Goal: Information Seeking & Learning: Learn about a topic

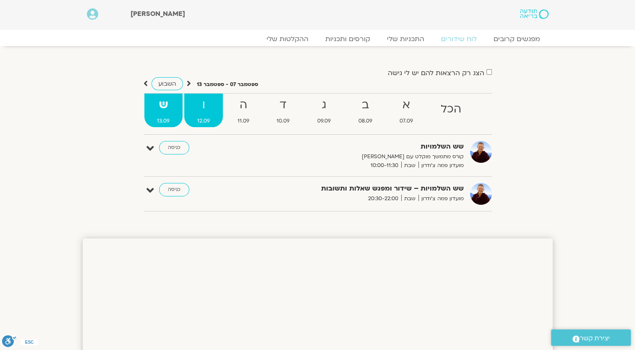
click at [209, 99] on strong "ו" at bounding box center [203, 105] width 39 height 19
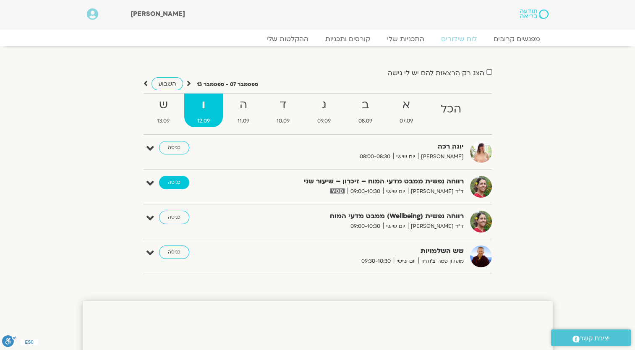
click at [176, 181] on link "כניסה" at bounding box center [174, 182] width 30 height 13
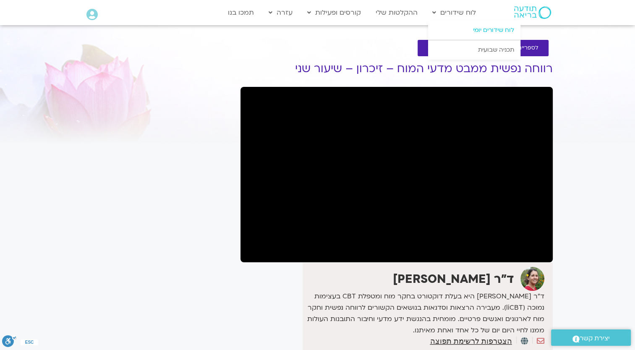
click at [463, 26] on link "לוח שידורים יומי" at bounding box center [474, 30] width 92 height 19
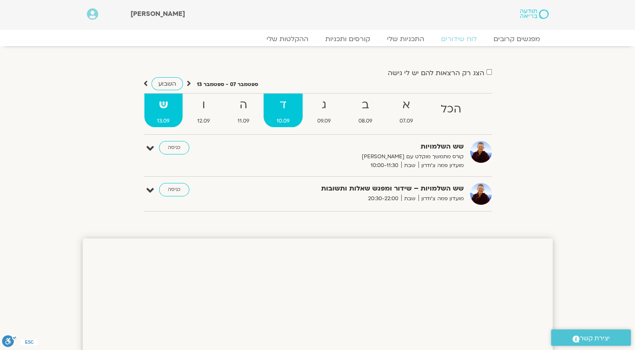
click at [287, 110] on strong "ד" at bounding box center [283, 105] width 39 height 19
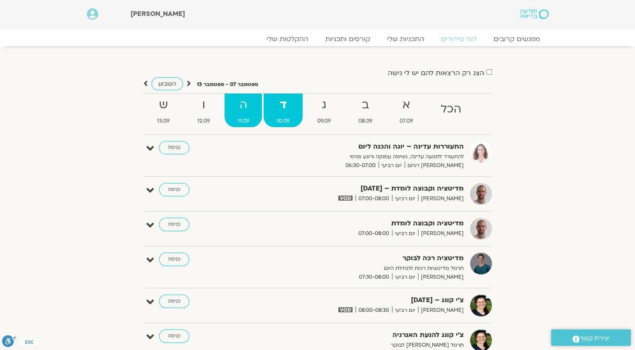
click at [249, 108] on strong "ה" at bounding box center [244, 105] width 38 height 19
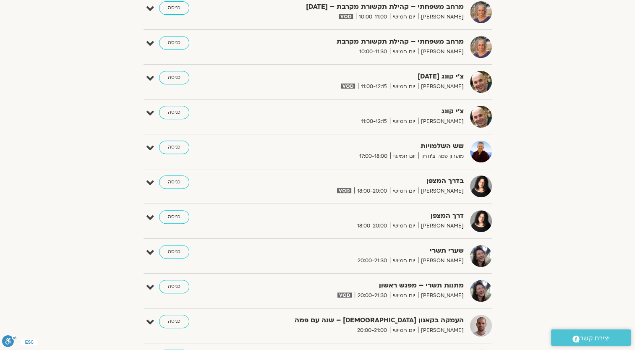
scroll to position [378, 0]
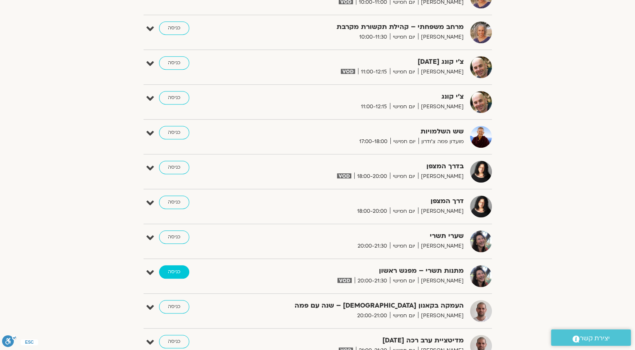
click at [176, 271] on link "כניסה" at bounding box center [174, 271] width 30 height 13
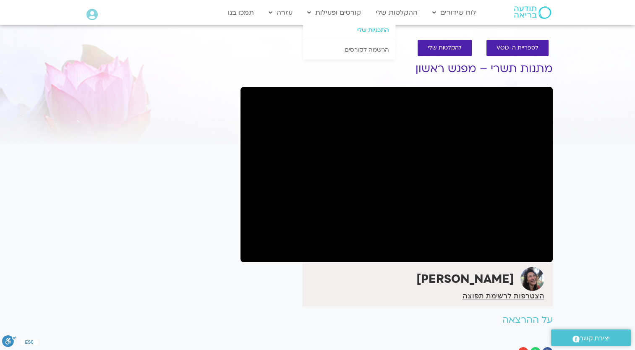
click at [371, 30] on link "התכניות שלי" at bounding box center [349, 30] width 92 height 19
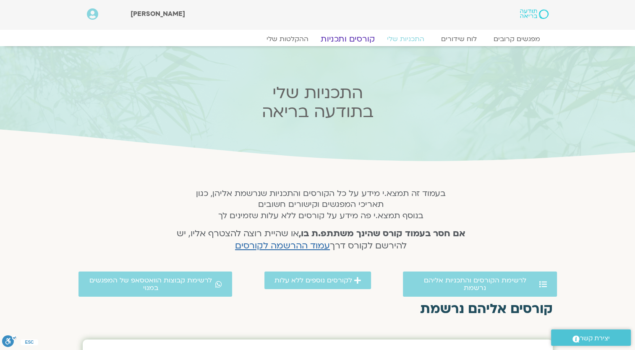
click at [354, 40] on link "קורסים ותכניות" at bounding box center [348, 39] width 74 height 10
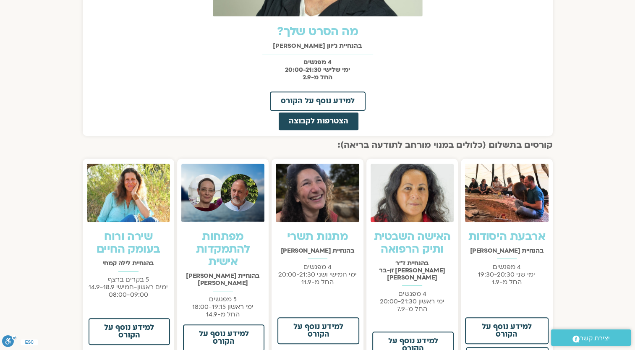
scroll to position [462, 0]
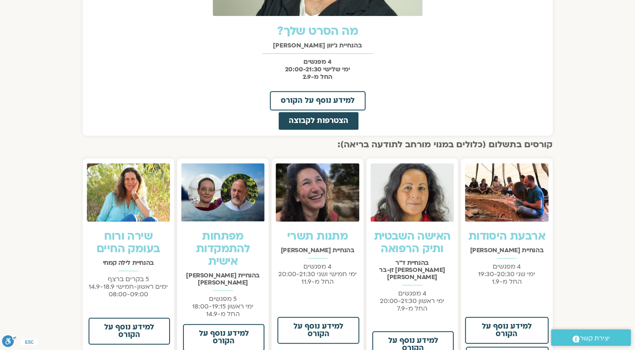
click at [230, 209] on img at bounding box center [222, 192] width 83 height 58
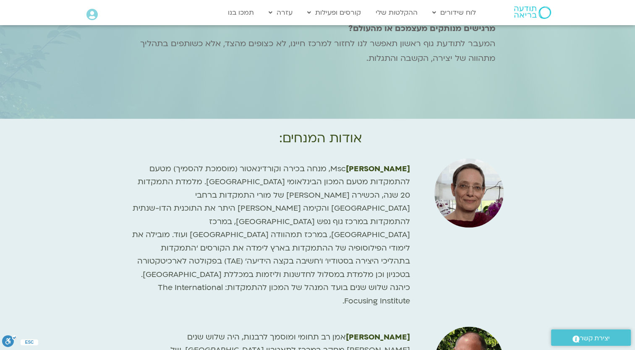
scroll to position [1175, 0]
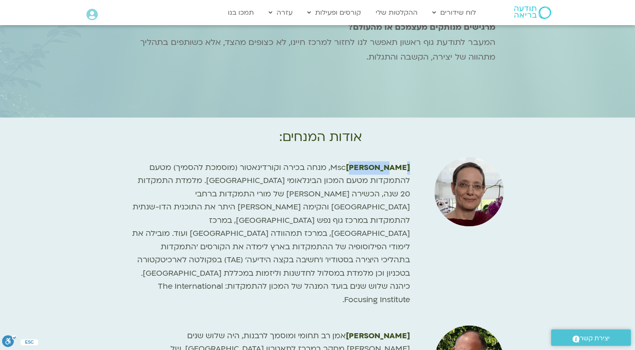
drag, startPoint x: 409, startPoint y: 140, endPoint x: 376, endPoint y: 142, distance: 33.2
click at [376, 162] on b "[PERSON_NAME]" at bounding box center [378, 167] width 64 height 10
copy b "[PERSON_NAME]"
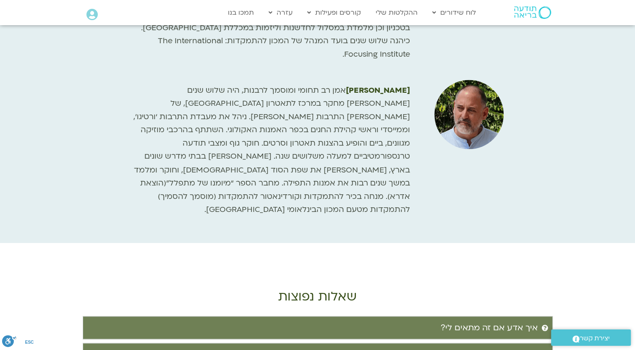
scroll to position [1469, 0]
